Goal: Transaction & Acquisition: Purchase product/service

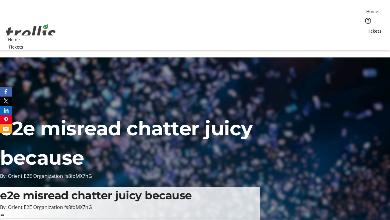
click at [367, 28] on span "Tickets" at bounding box center [374, 31] width 15 height 6
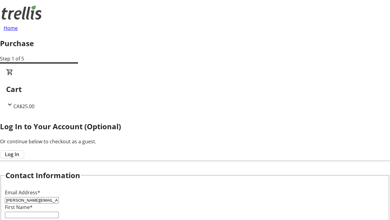
type input "[PERSON_NAME][EMAIL_ADDRESS][DOMAIN_NAME]"
type input "[PERSON_NAME]"
type input "Kassulke"
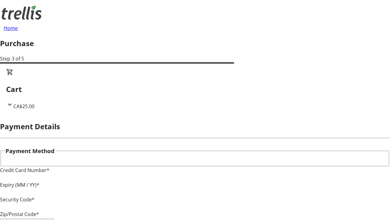
type input "V1Y 0C2"
